Goal: Find contact information: Find contact information

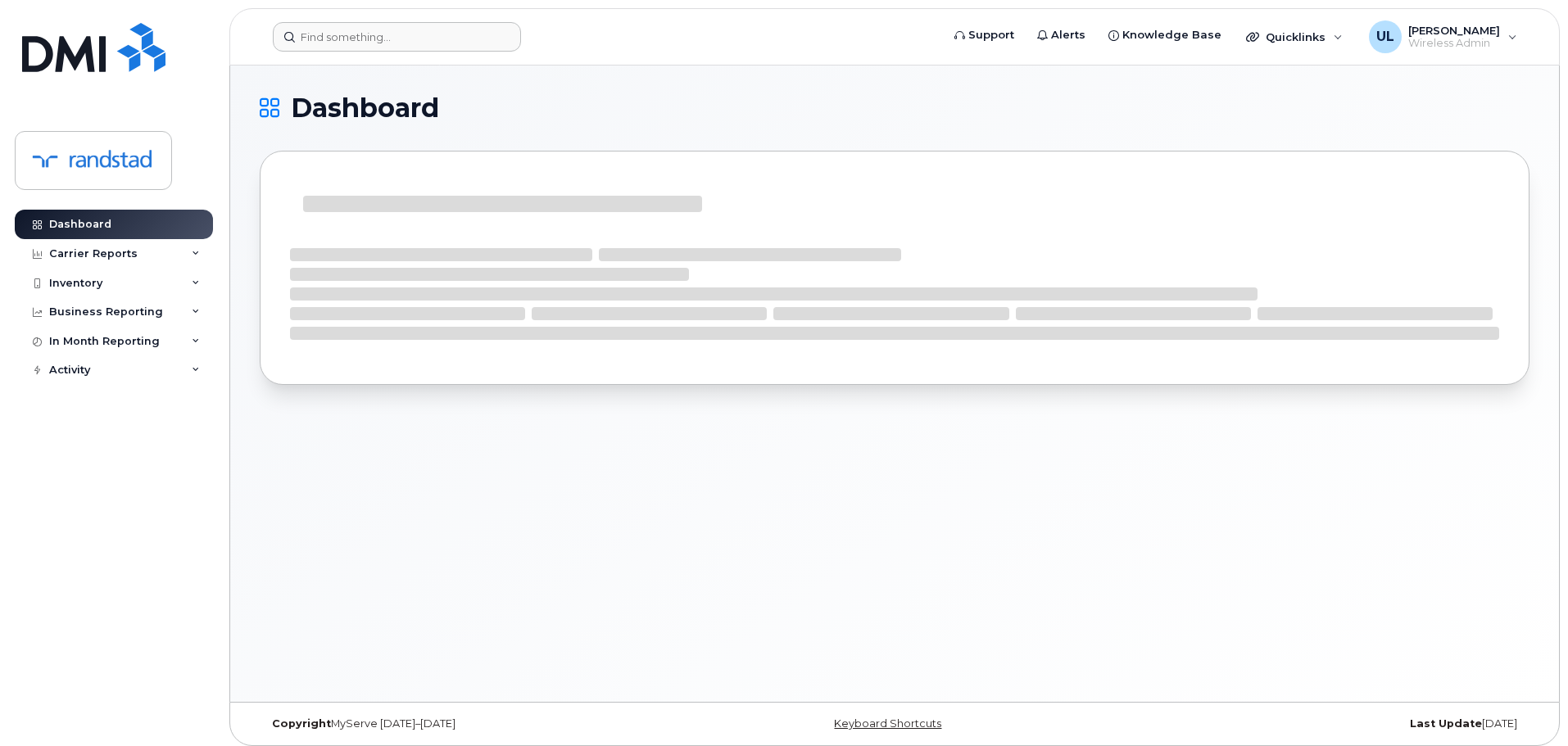
click at [538, 46] on form at bounding box center [601, 37] width 657 height 30
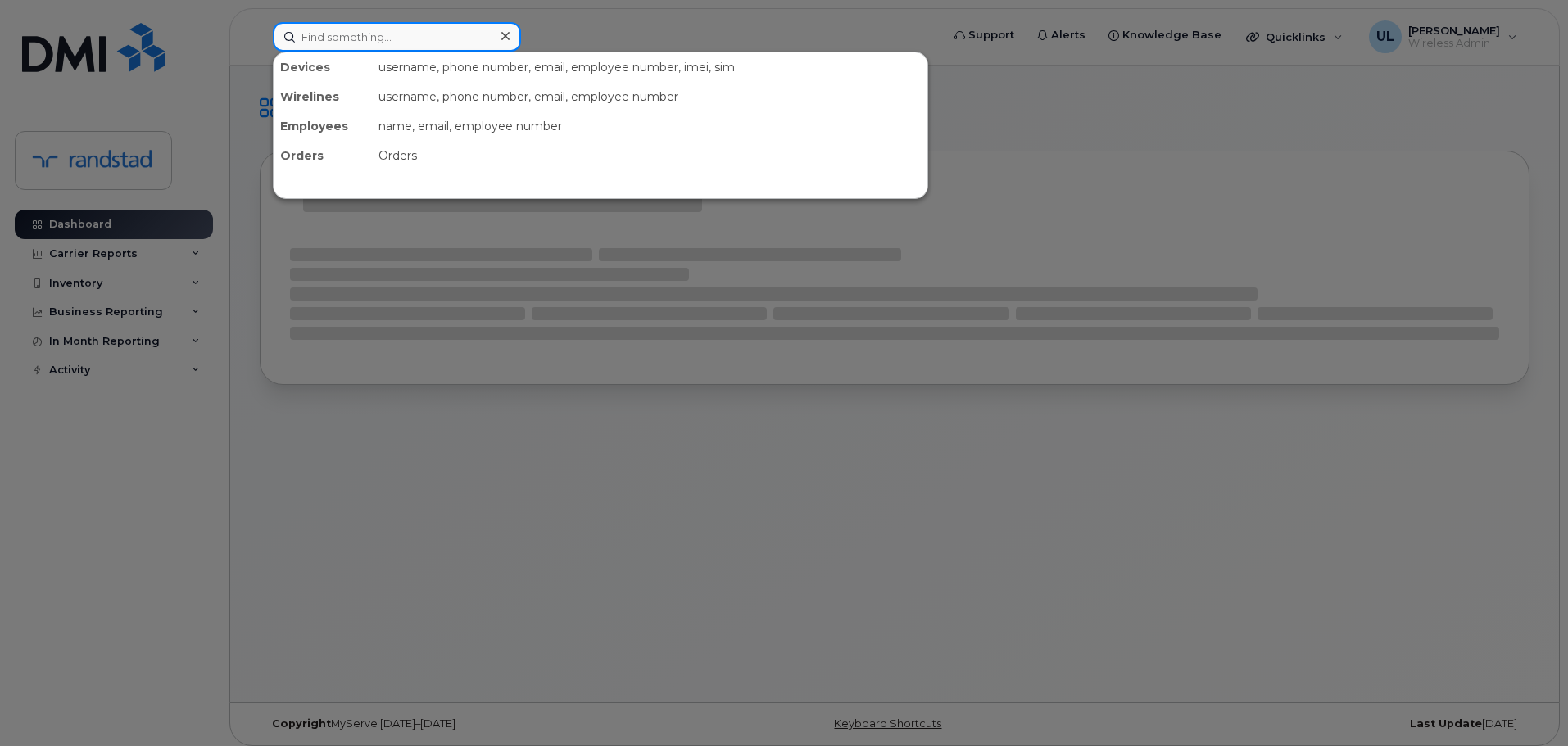
click at [422, 46] on input at bounding box center [396, 37] width 248 height 30
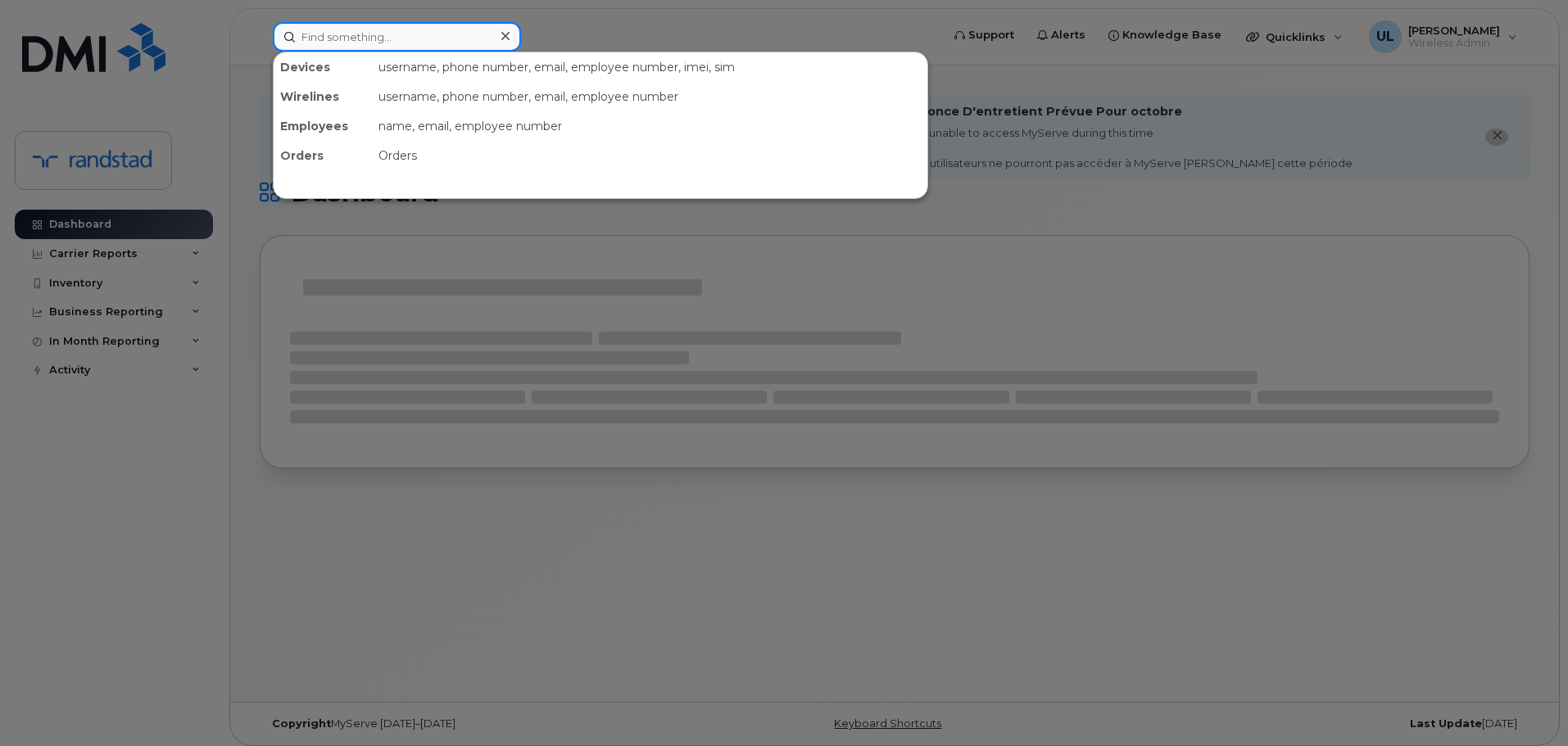
paste input "Charbonneau"
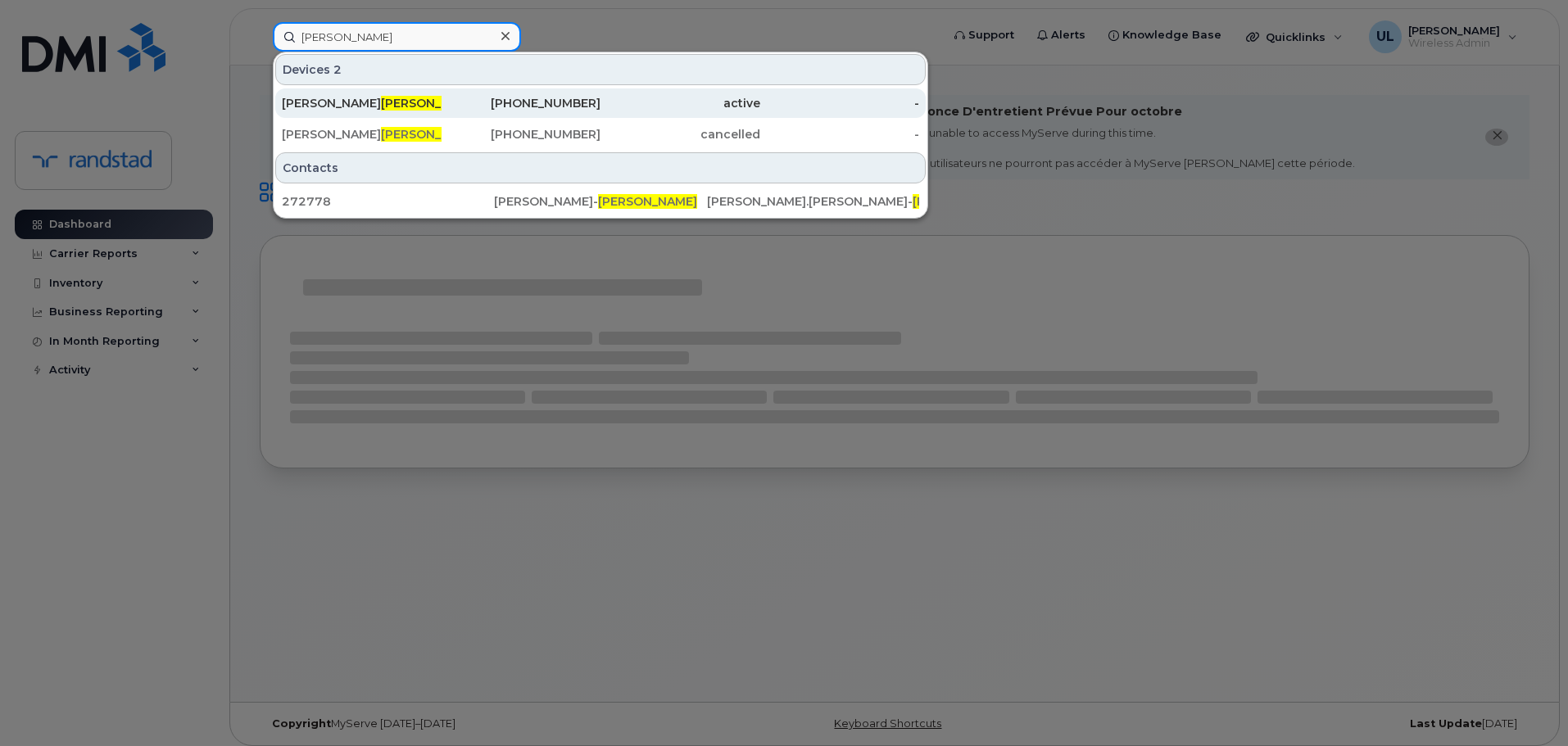
type input "Charbonneau"
click at [435, 108] on div "Julie Charbonneau" at bounding box center [361, 103] width 160 height 16
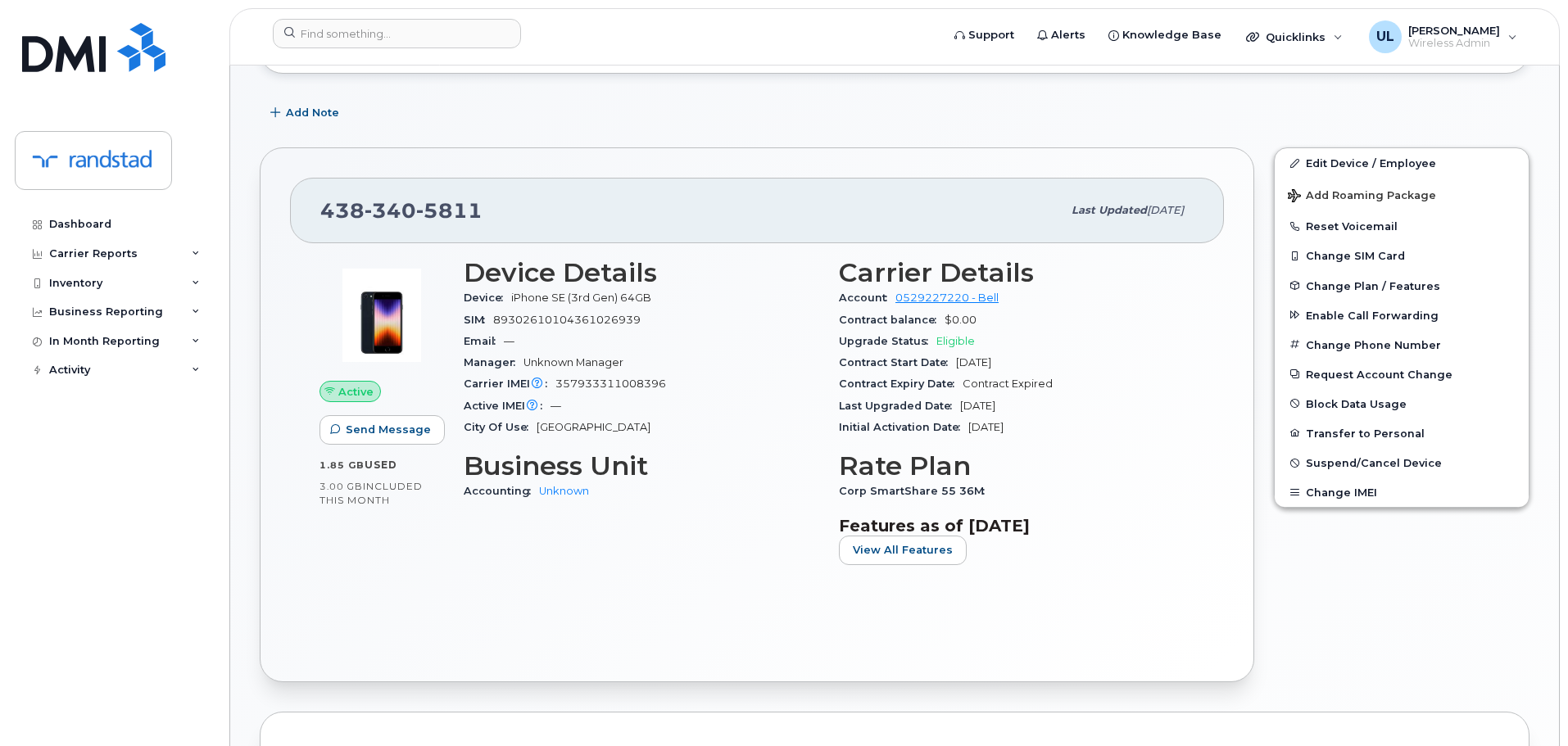
scroll to position [327, 0]
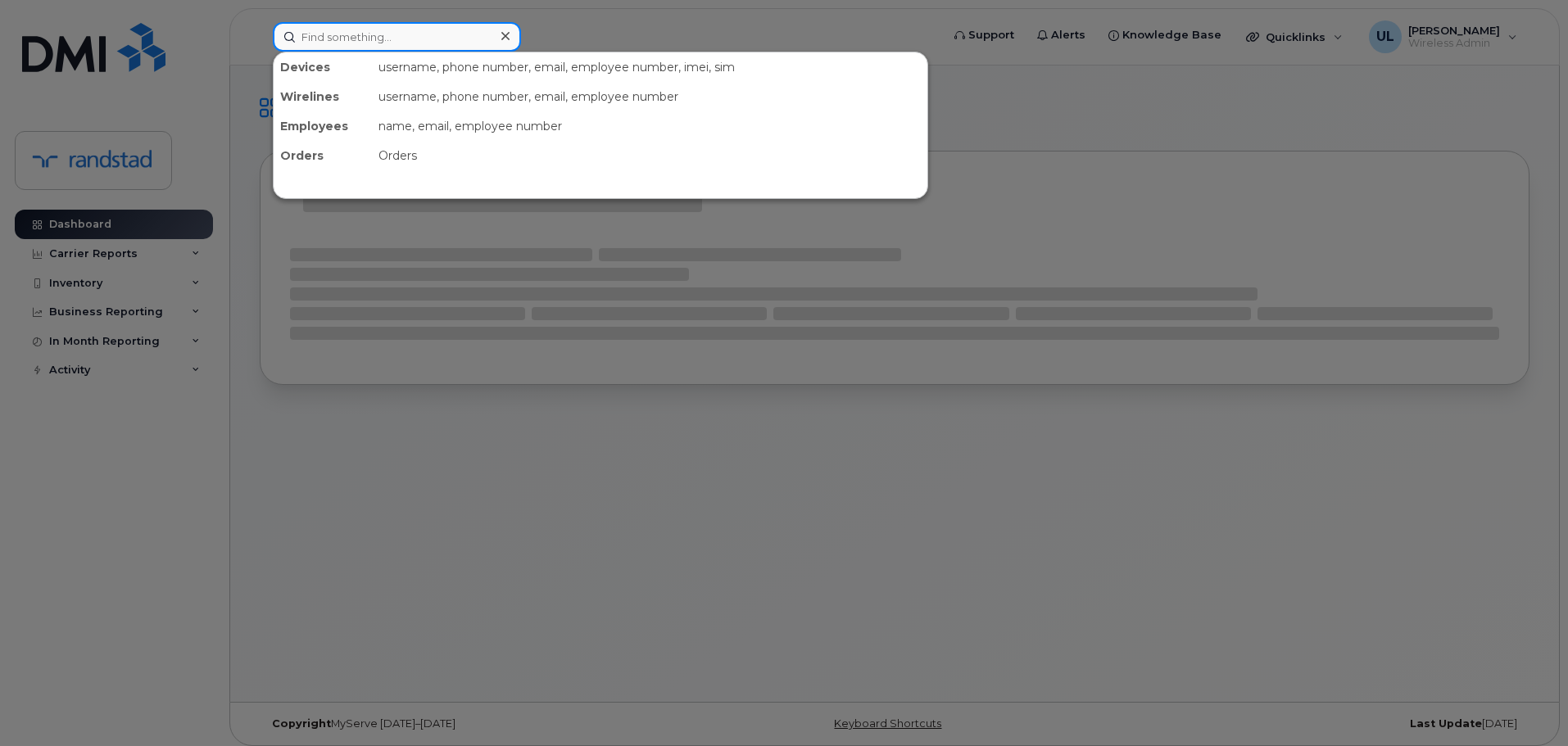
click at [445, 42] on input at bounding box center [396, 37] width 248 height 30
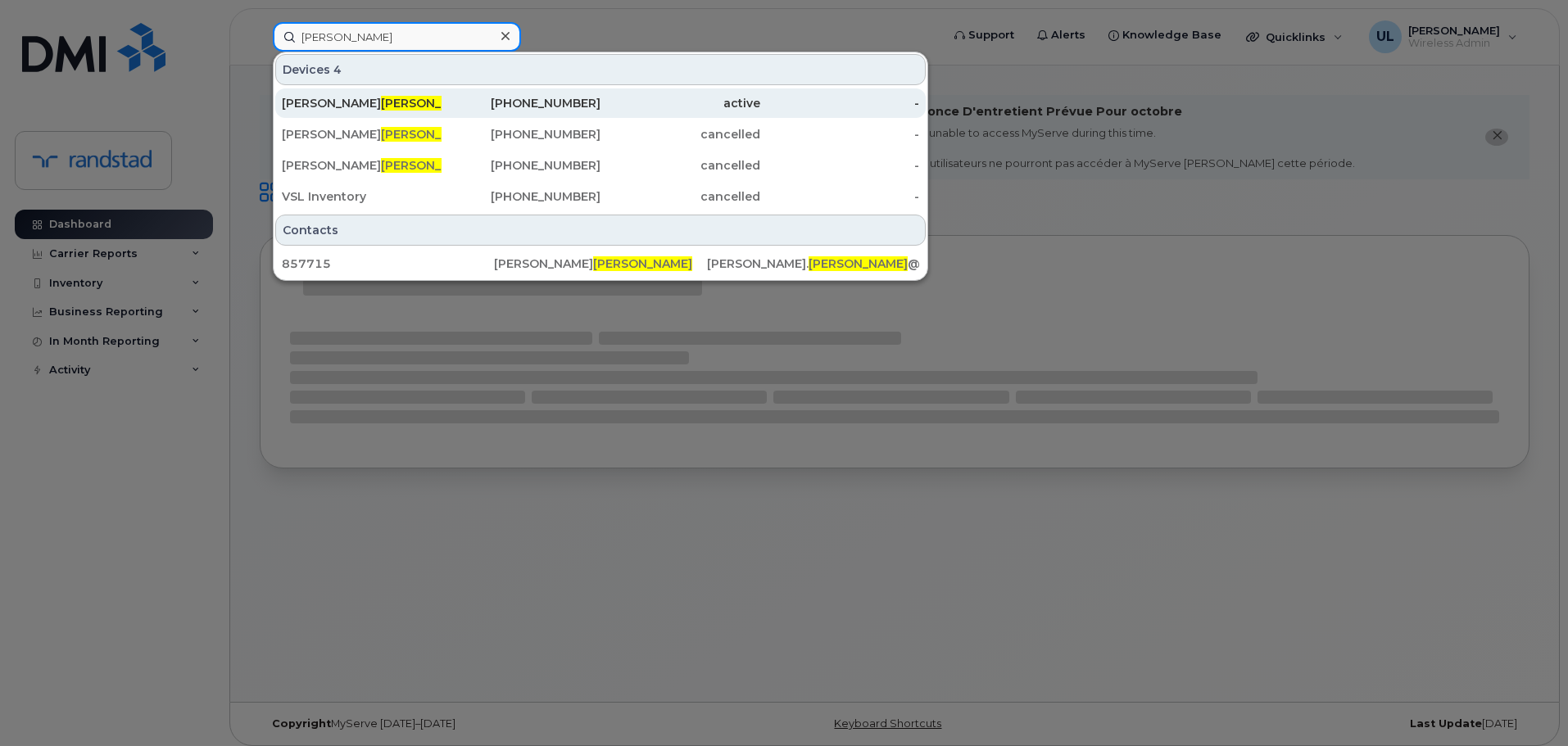
type input "shuster"
click at [460, 96] on div "438-470-5774" at bounding box center [522, 103] width 160 height 16
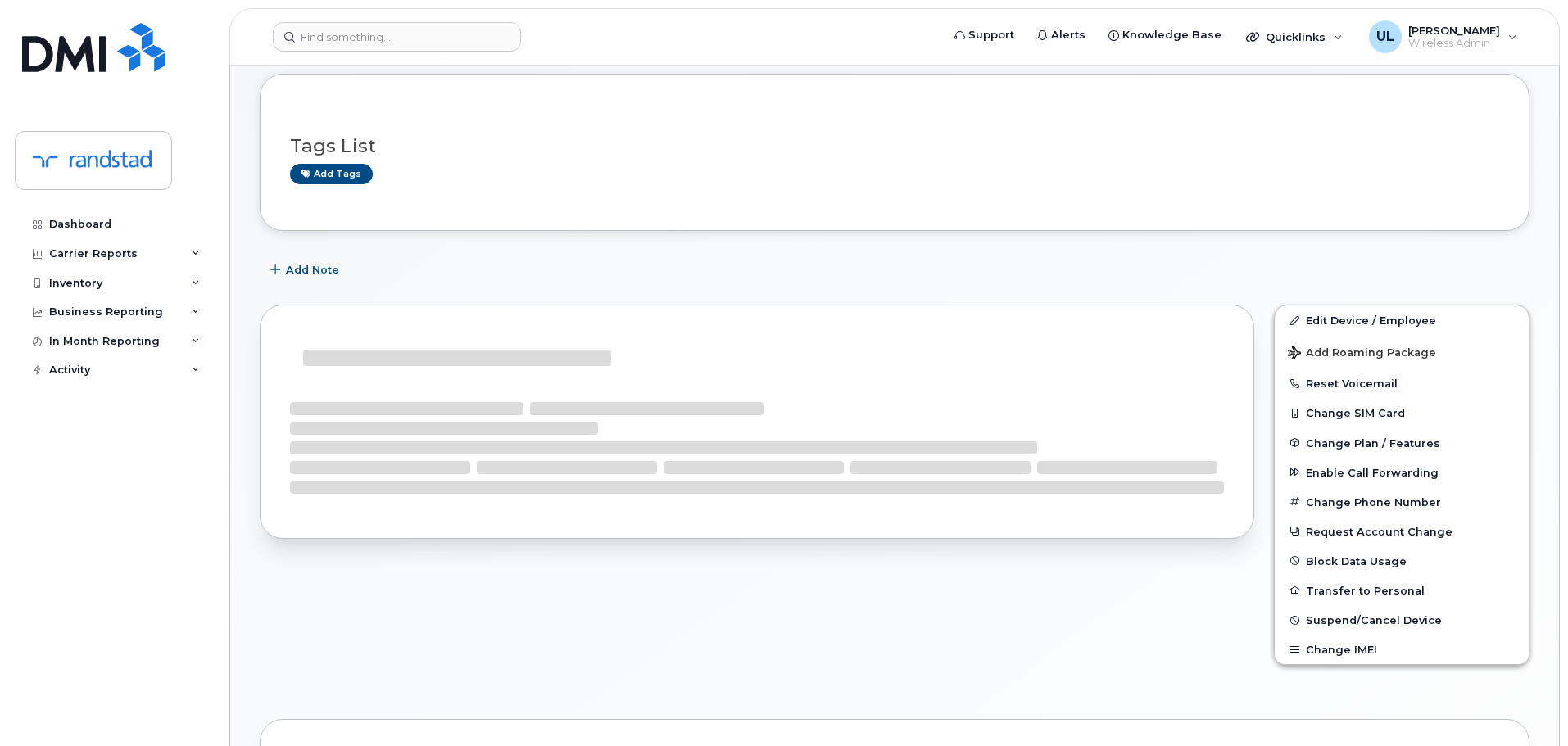
scroll to position [303, 0]
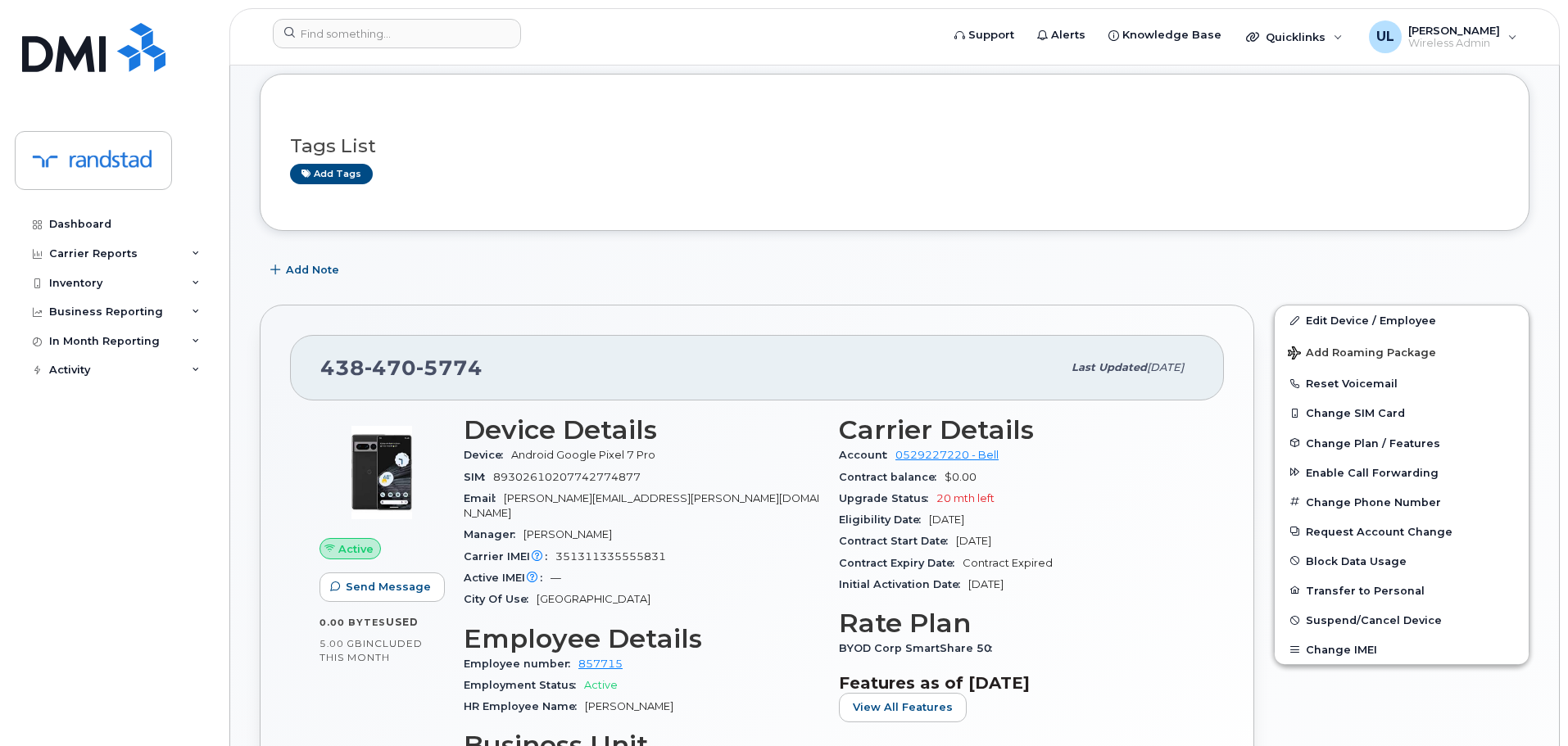
click at [386, 366] on span "470" at bounding box center [391, 368] width 52 height 24
copy span "438 470 5774"
click at [465, 37] on input at bounding box center [396, 33] width 248 height 30
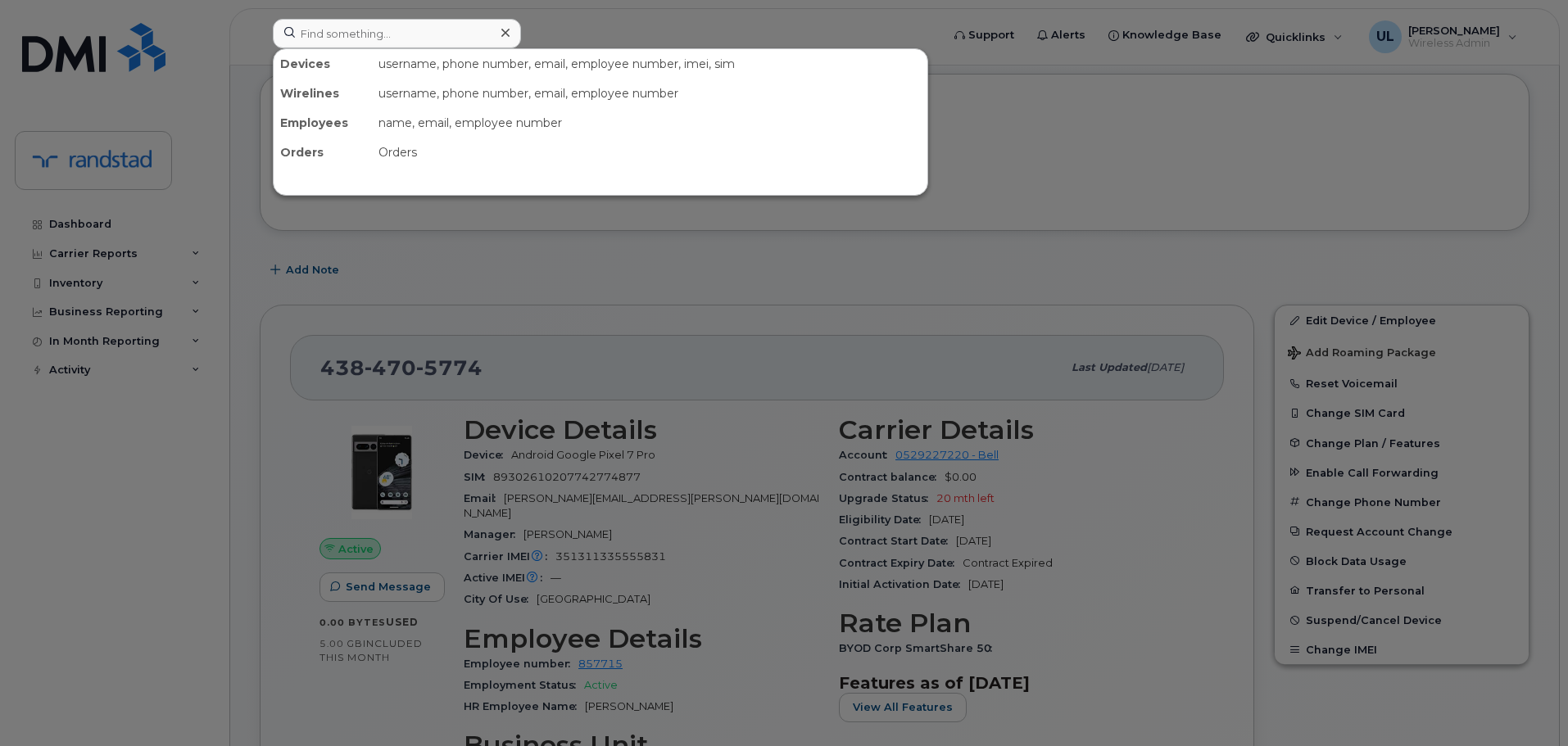
click at [109, 48] on div at bounding box center [784, 373] width 1568 height 746
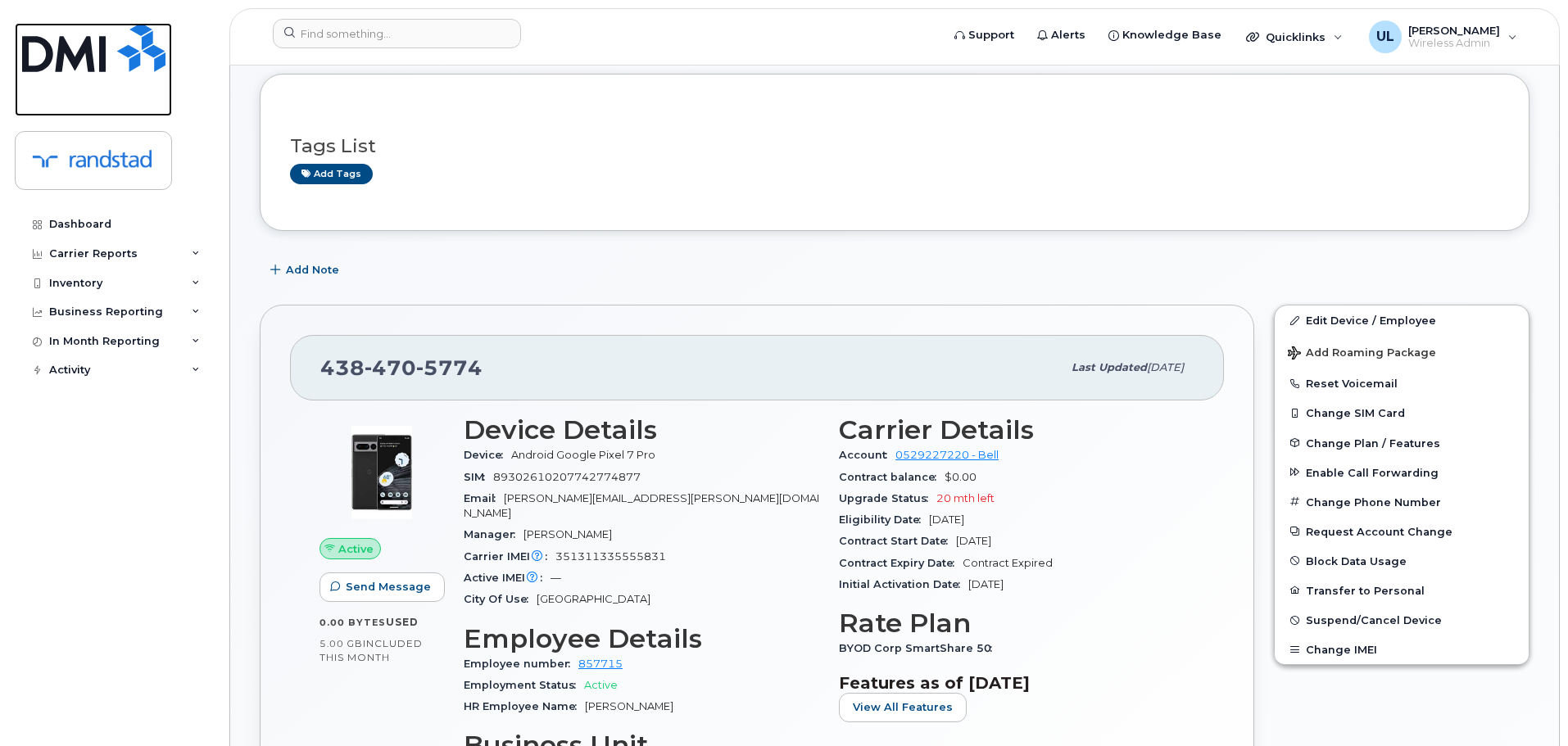
click at [109, 48] on img at bounding box center [94, 48] width 143 height 49
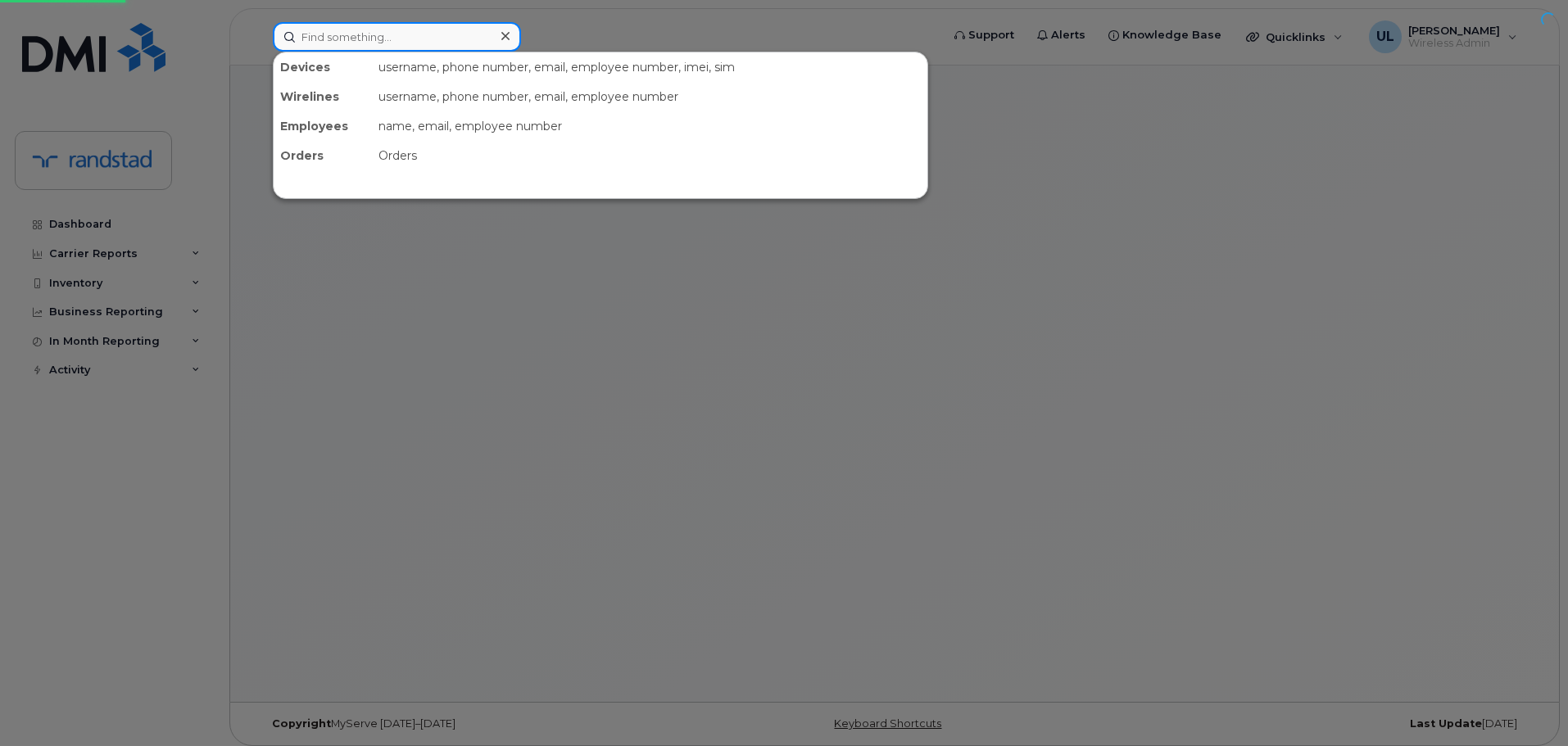
click at [403, 39] on input at bounding box center [396, 37] width 248 height 30
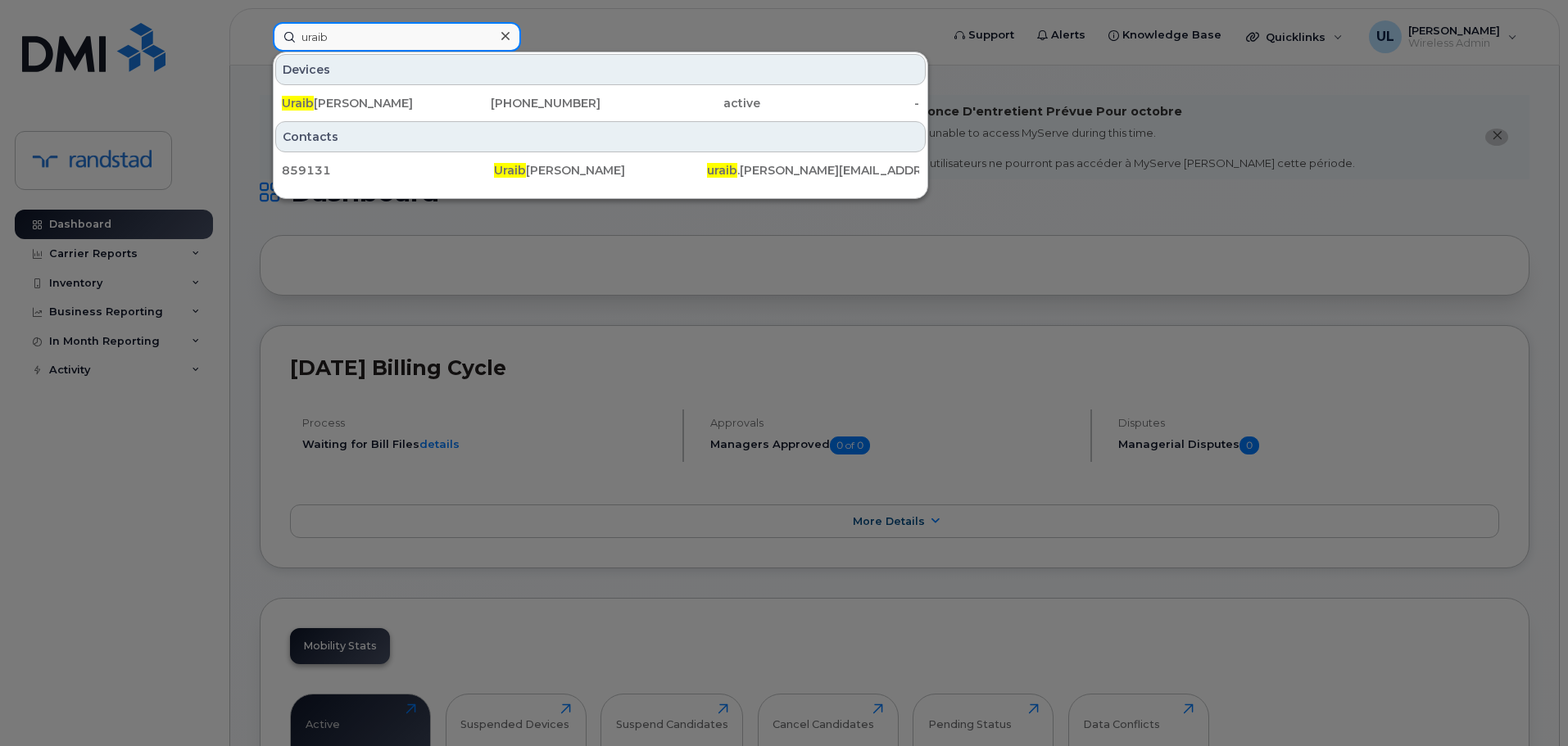
type input "uraib"
